Goal: Information Seeking & Learning: Compare options

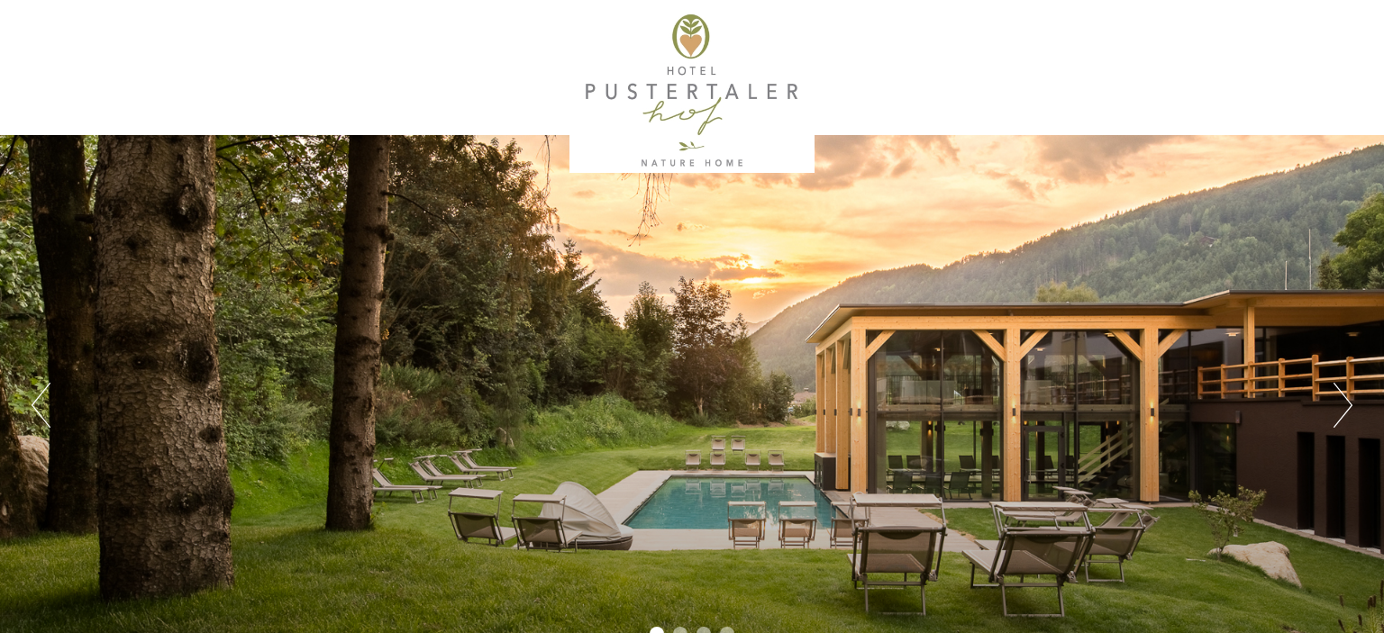
scroll to position [487, 0]
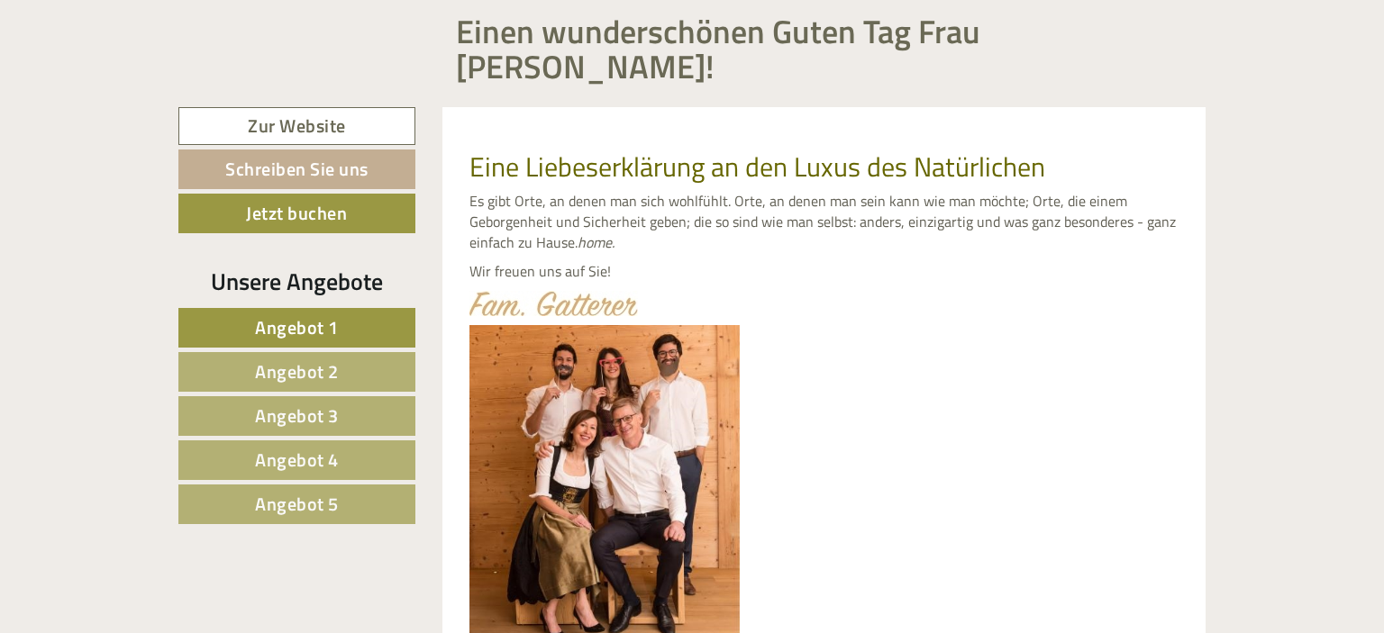
click at [315, 314] on span "Angebot 1" at bounding box center [297, 328] width 84 height 28
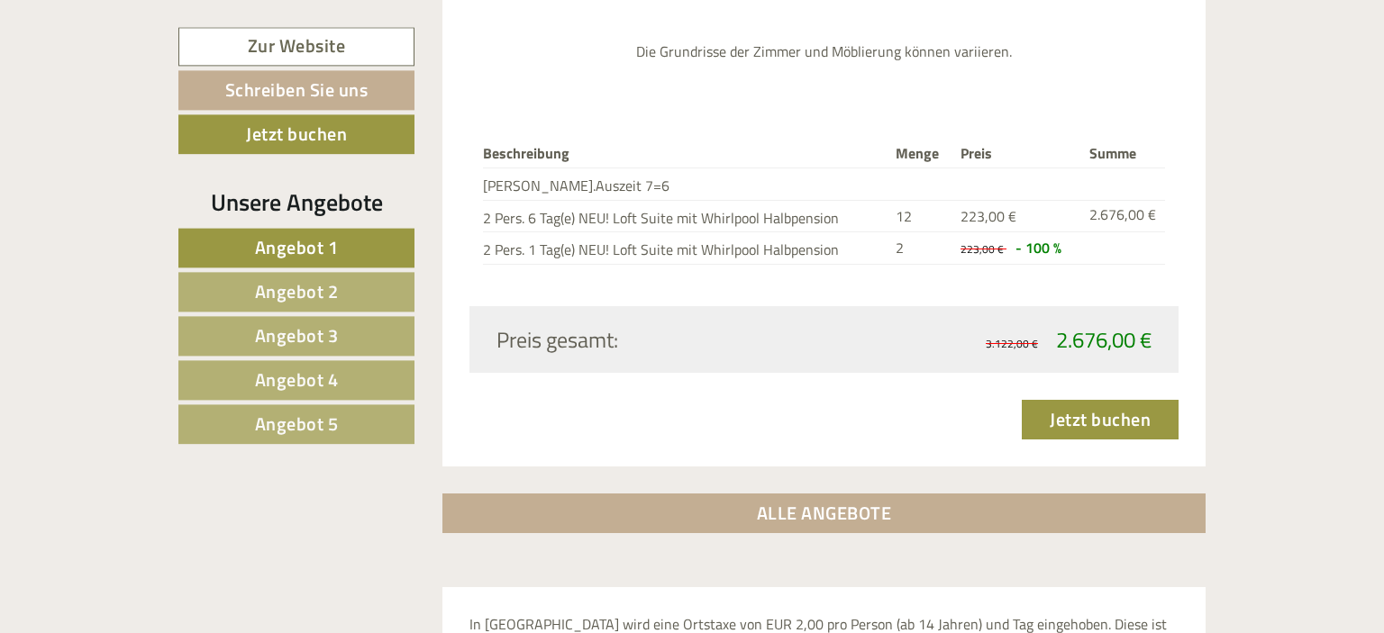
scroll to position [2577, 0]
click at [351, 286] on link "Angebot 2" at bounding box center [296, 292] width 236 height 40
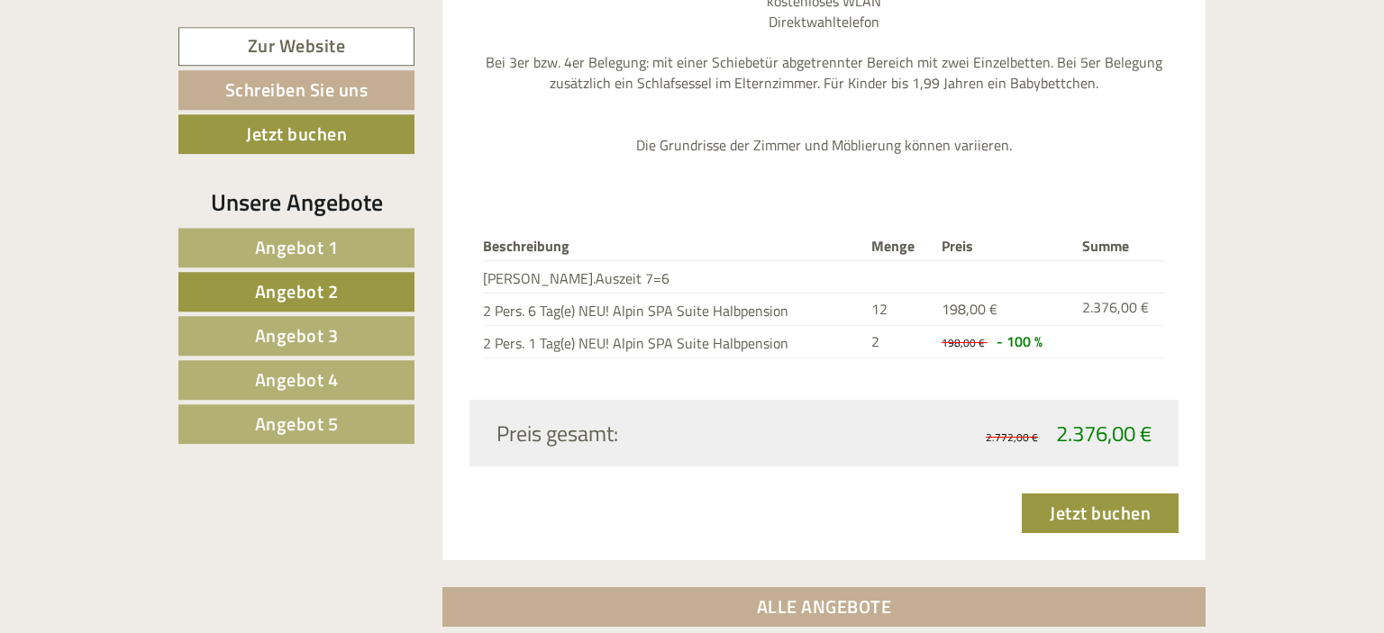
scroll to position [2419, 0]
click at [313, 343] on span "Angebot 3" at bounding box center [297, 336] width 84 height 28
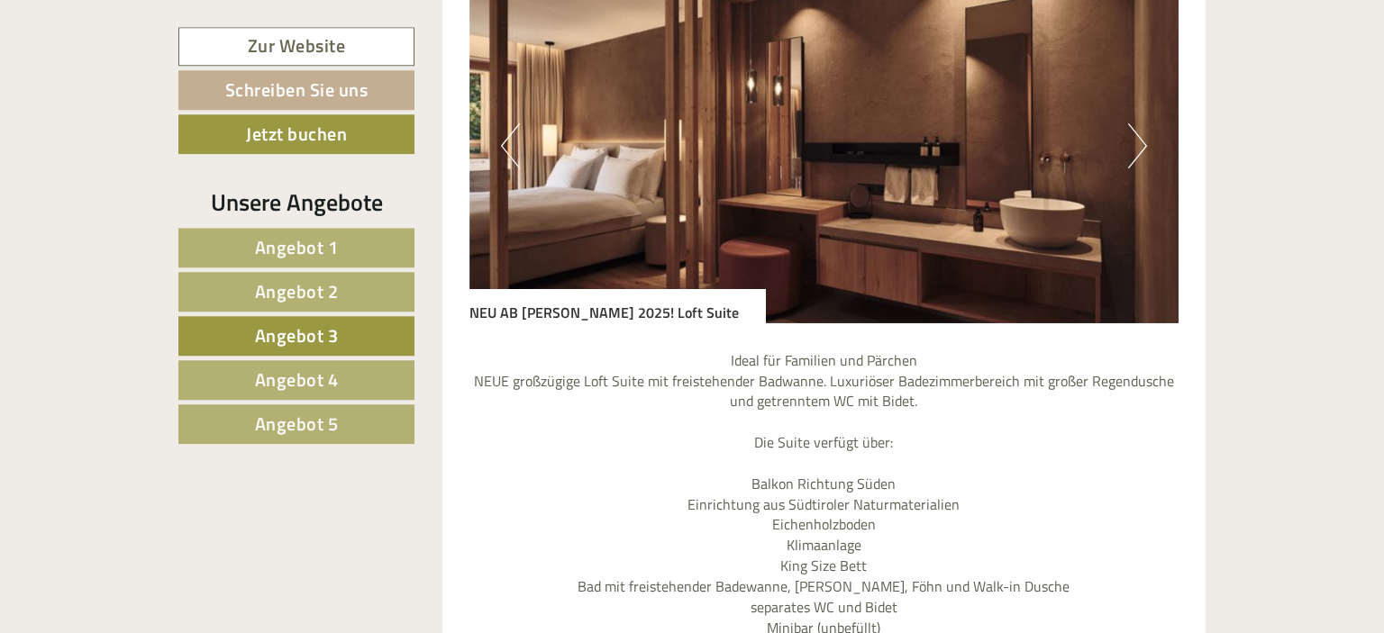
scroll to position [1770, 0]
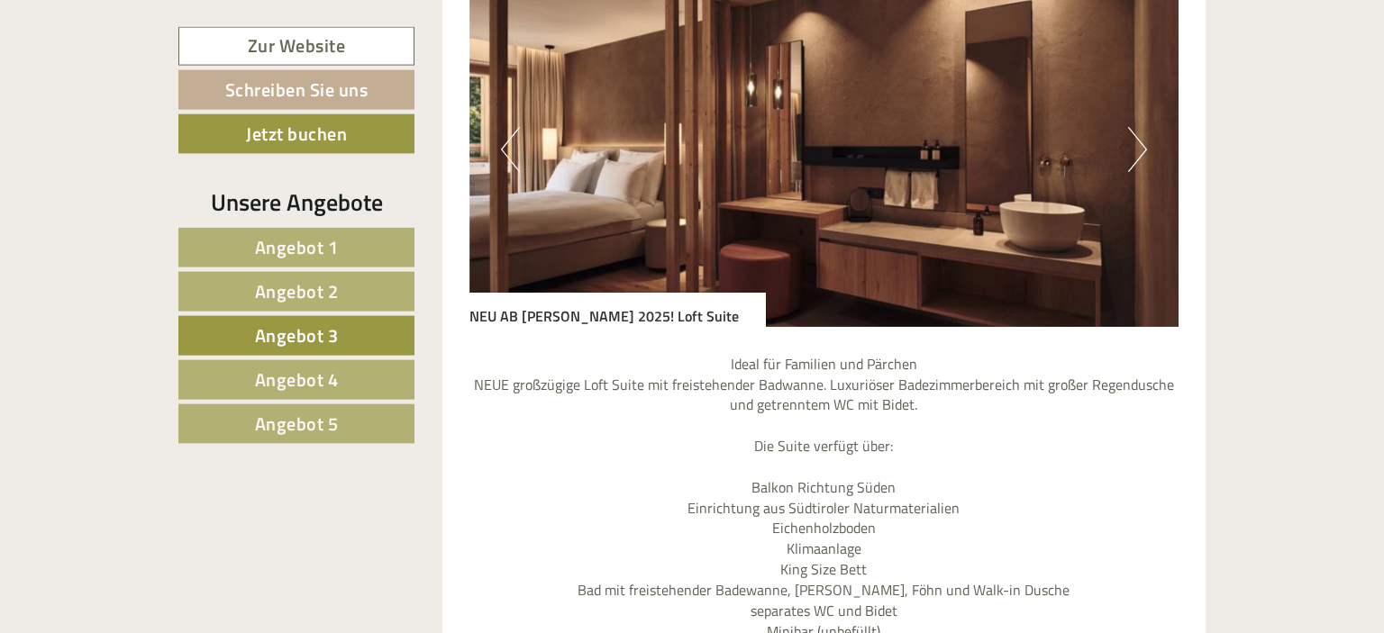
click at [318, 368] on span "Angebot 4" at bounding box center [297, 380] width 84 height 28
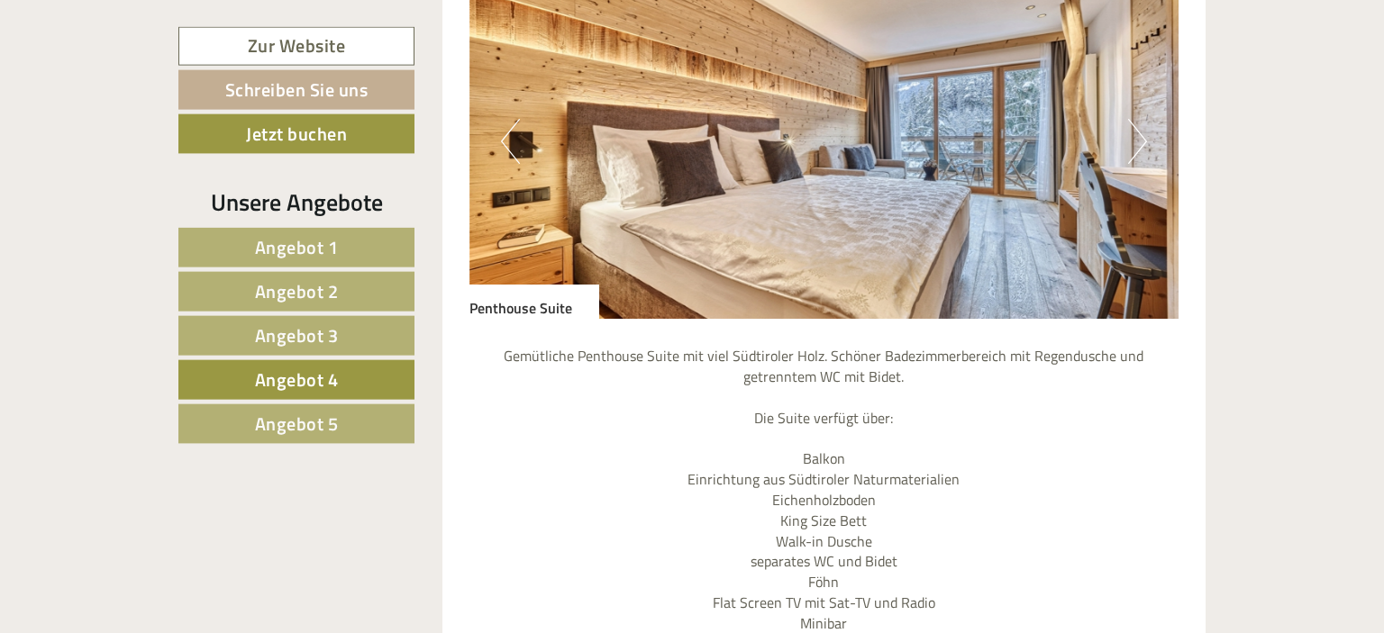
scroll to position [1754, 0]
click at [1121, 122] on img at bounding box center [824, 141] width 710 height 355
click at [1137, 119] on button "Next" at bounding box center [1137, 141] width 19 height 45
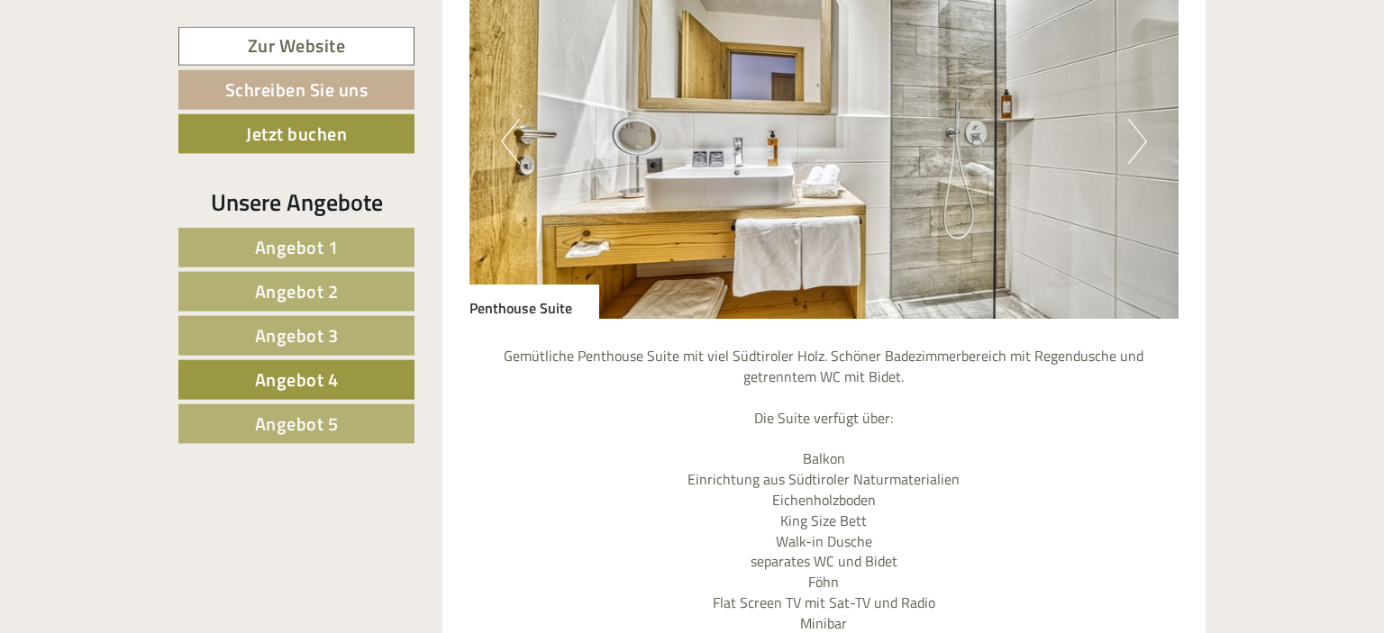
click at [363, 256] on link "Angebot 1" at bounding box center [296, 248] width 236 height 40
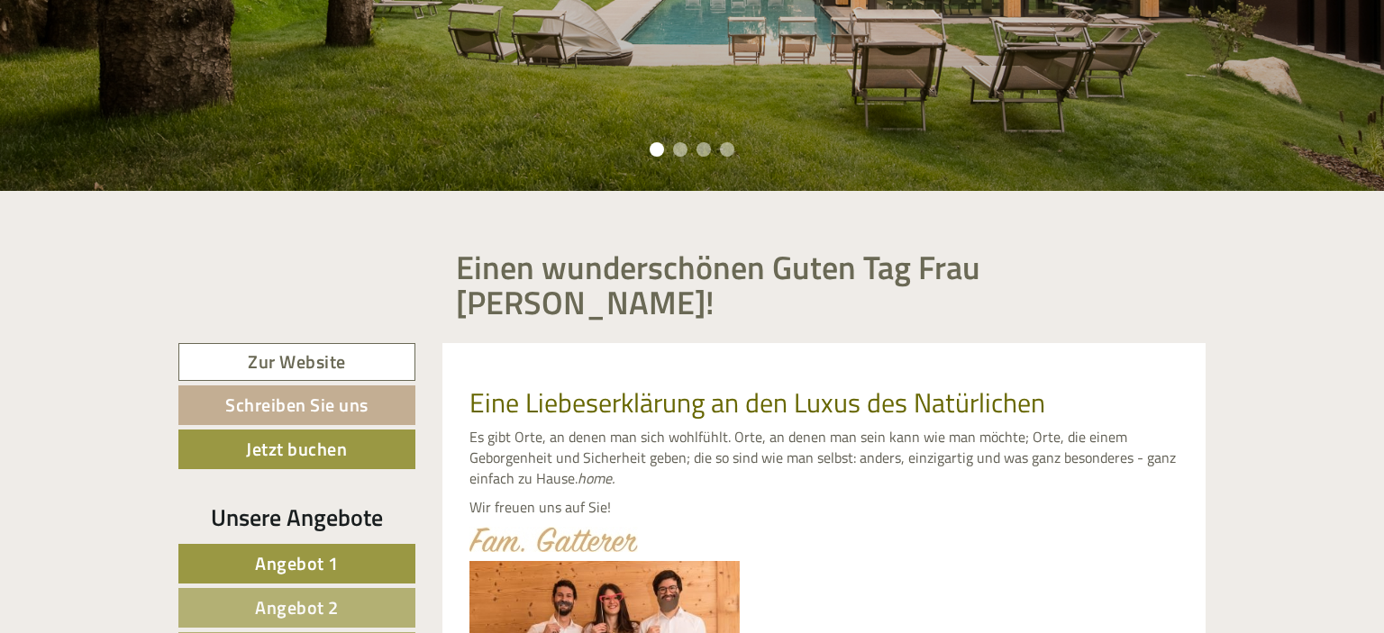
scroll to position [487, 0]
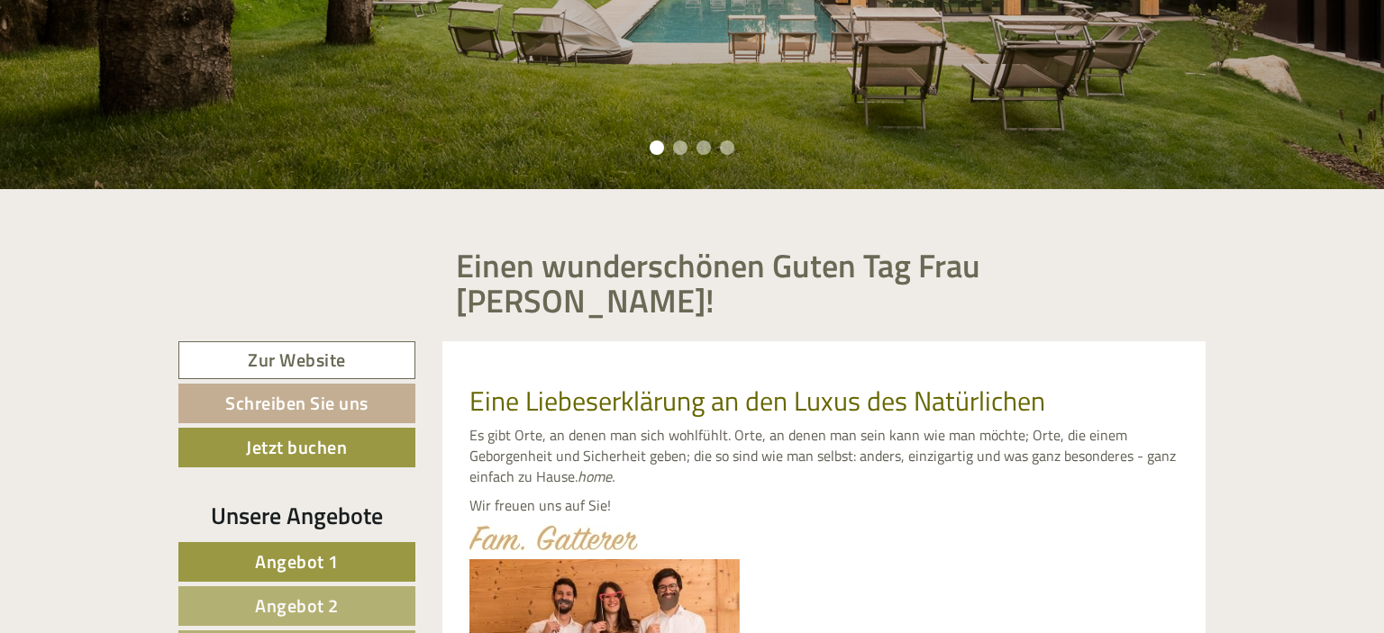
click at [298, 548] on span "Angebot 1" at bounding box center [297, 562] width 84 height 28
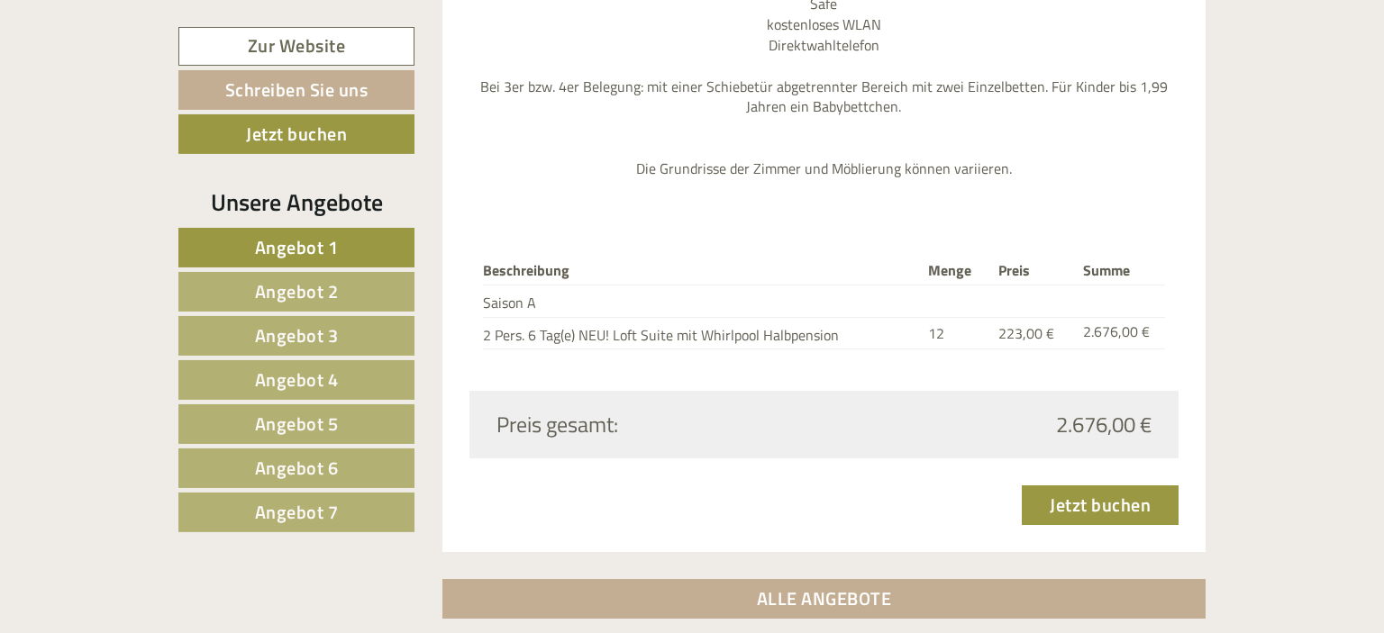
scroll to position [2461, 0]
